Goal: Find specific page/section: Find specific page/section

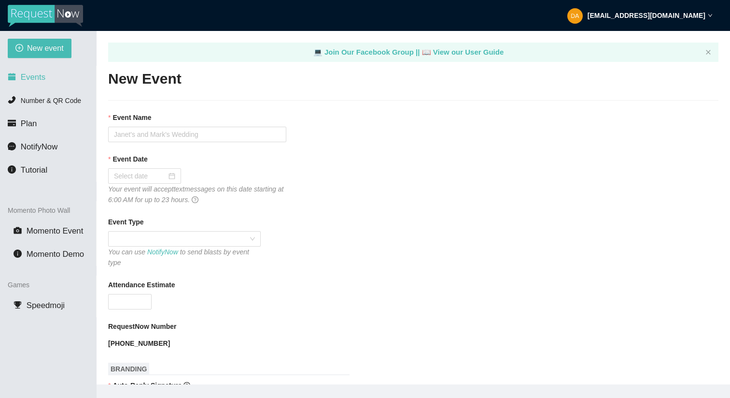
click at [34, 83] on li "Events" at bounding box center [48, 77] width 96 height 19
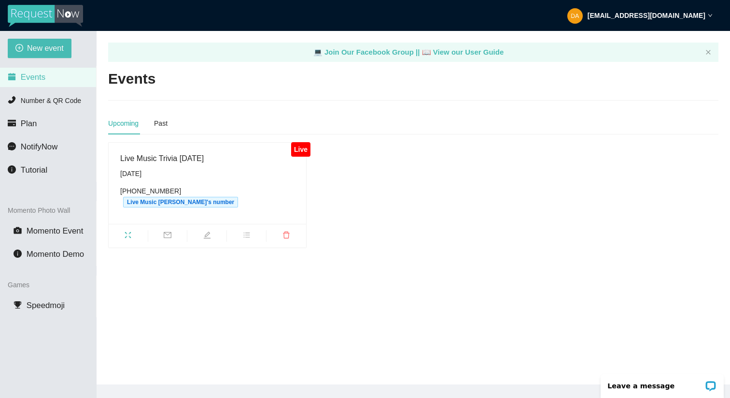
click at [169, 164] on div "Live Music Trivia [DATE]" at bounding box center [207, 158] width 174 height 12
click at [144, 190] on div "[PHONE_NUMBER] Live Music Trivia's number" at bounding box center [207, 197] width 174 height 22
click at [165, 149] on div "Live Music Trivia [DATE] [DATE] [PHONE_NUMBER] Live Music Trivia's number" at bounding box center [208, 183] width 198 height 81
click at [293, 326] on main "💻 Join Our Facebook Group || 📖 View our User Guide Events Upcoming Past Live Li…" at bounding box center [414, 207] width 634 height 353
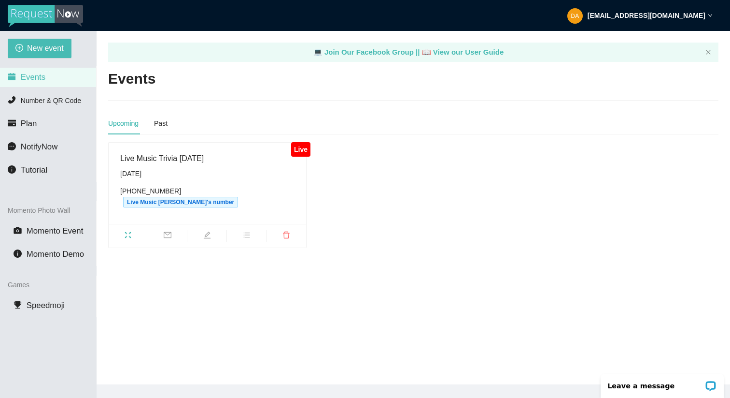
click at [384, 232] on div "Live Live Music Trivia [DATE] [DATE] [PHONE_NUMBER] Live Music Trivia's number" at bounding box center [413, 195] width 618 height 106
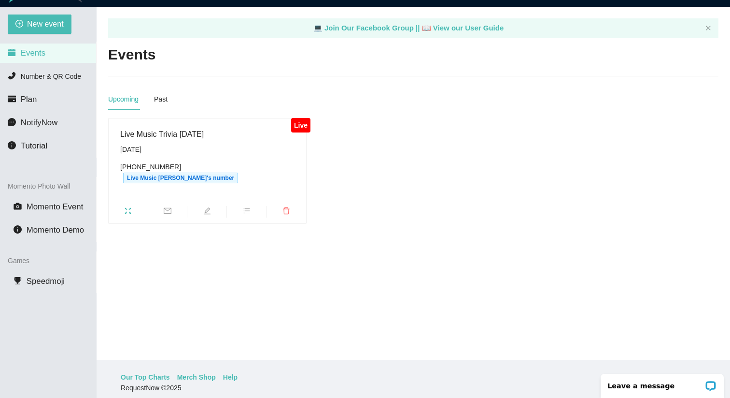
scroll to position [39, 0]
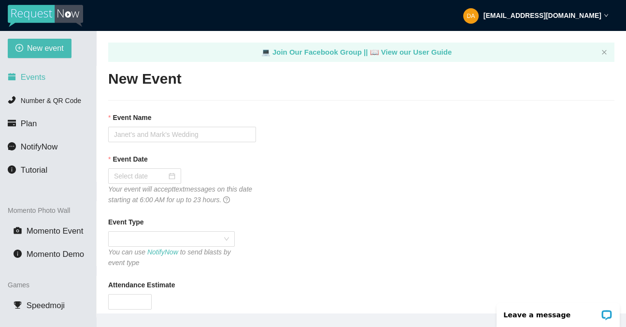
click at [26, 75] on span "Events" at bounding box center [33, 76] width 25 height 9
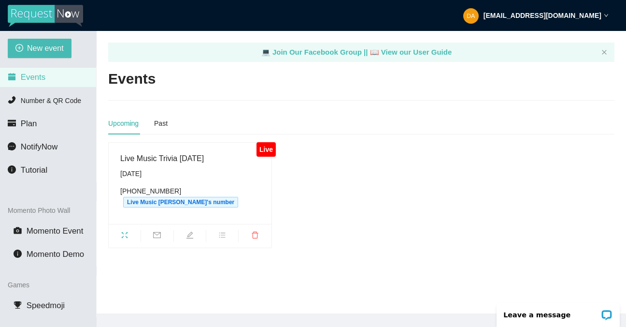
click at [180, 168] on div "Live Music Trivia [DATE] [DATE] [PHONE_NUMBER] Live Music Trivia's number" at bounding box center [190, 183] width 140 height 62
click at [125, 232] on icon "fullscreen" at bounding box center [125, 235] width 8 height 8
